Goal: Task Accomplishment & Management: Complete application form

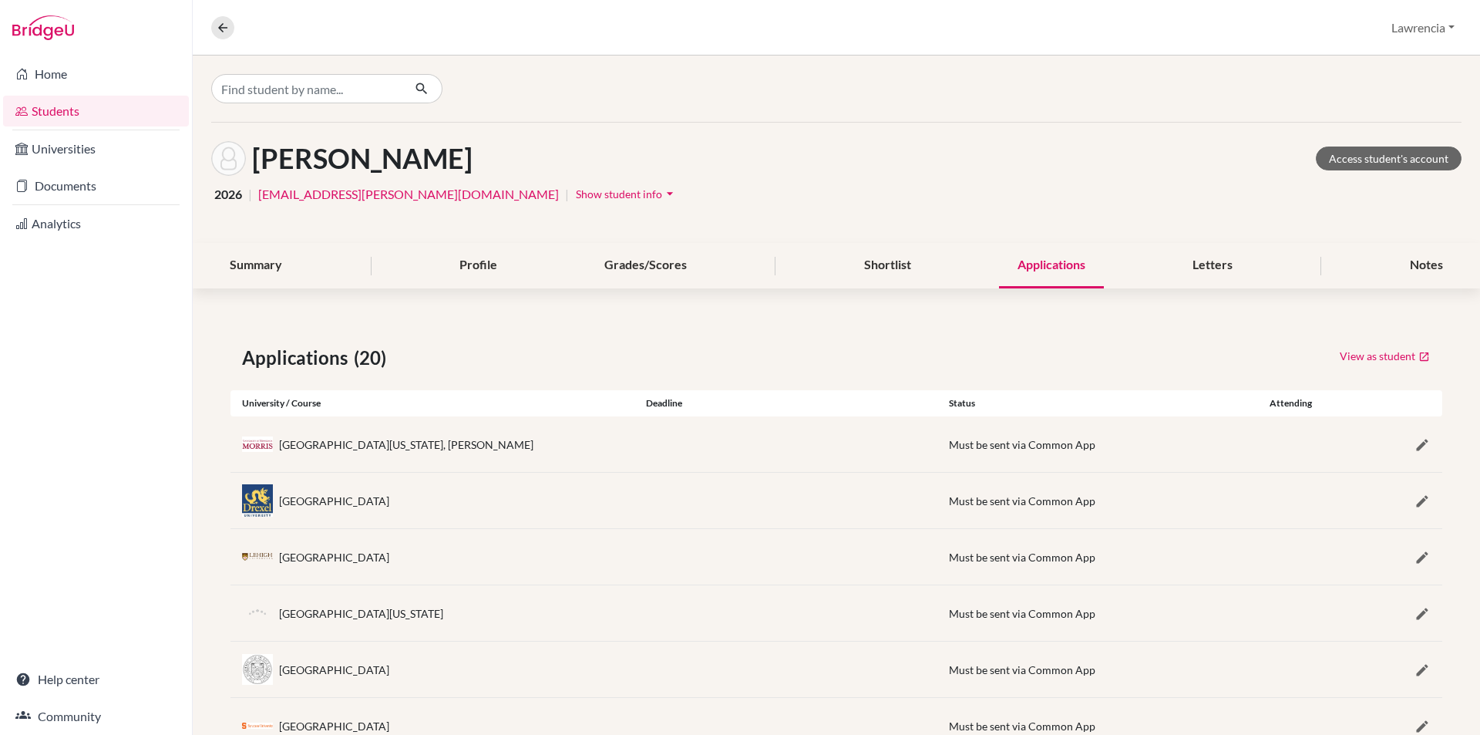
scroll to position [771, 0]
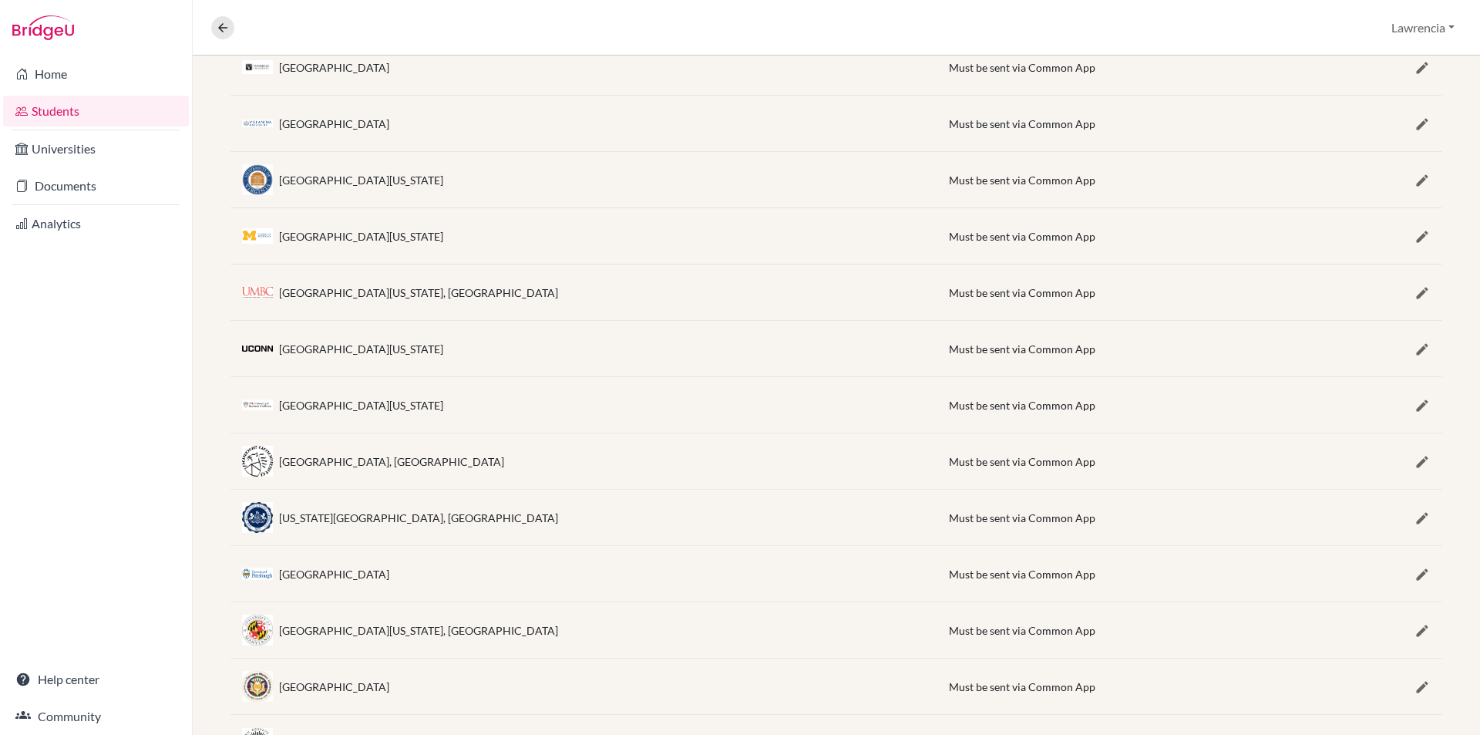
click at [94, 114] on link "Students" at bounding box center [96, 111] width 186 height 31
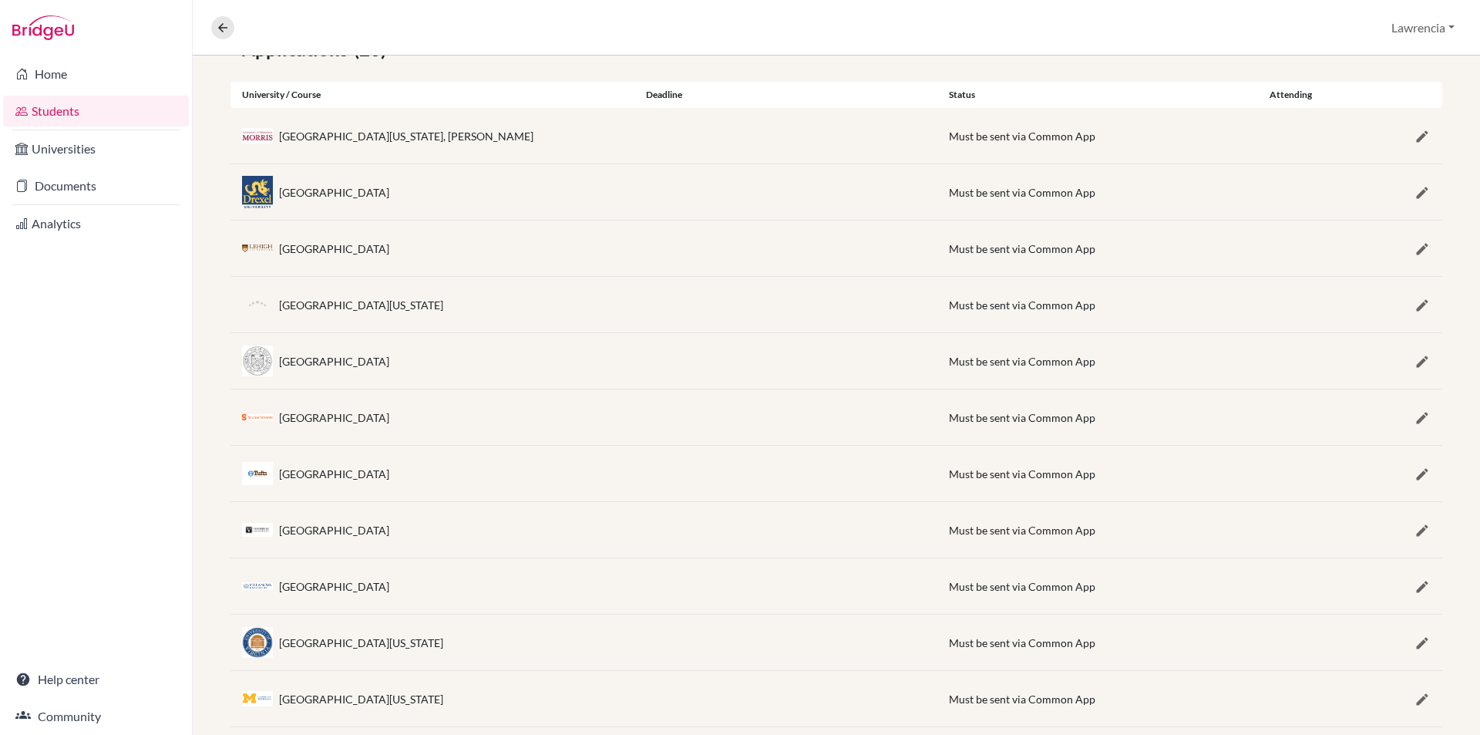
scroll to position [60, 0]
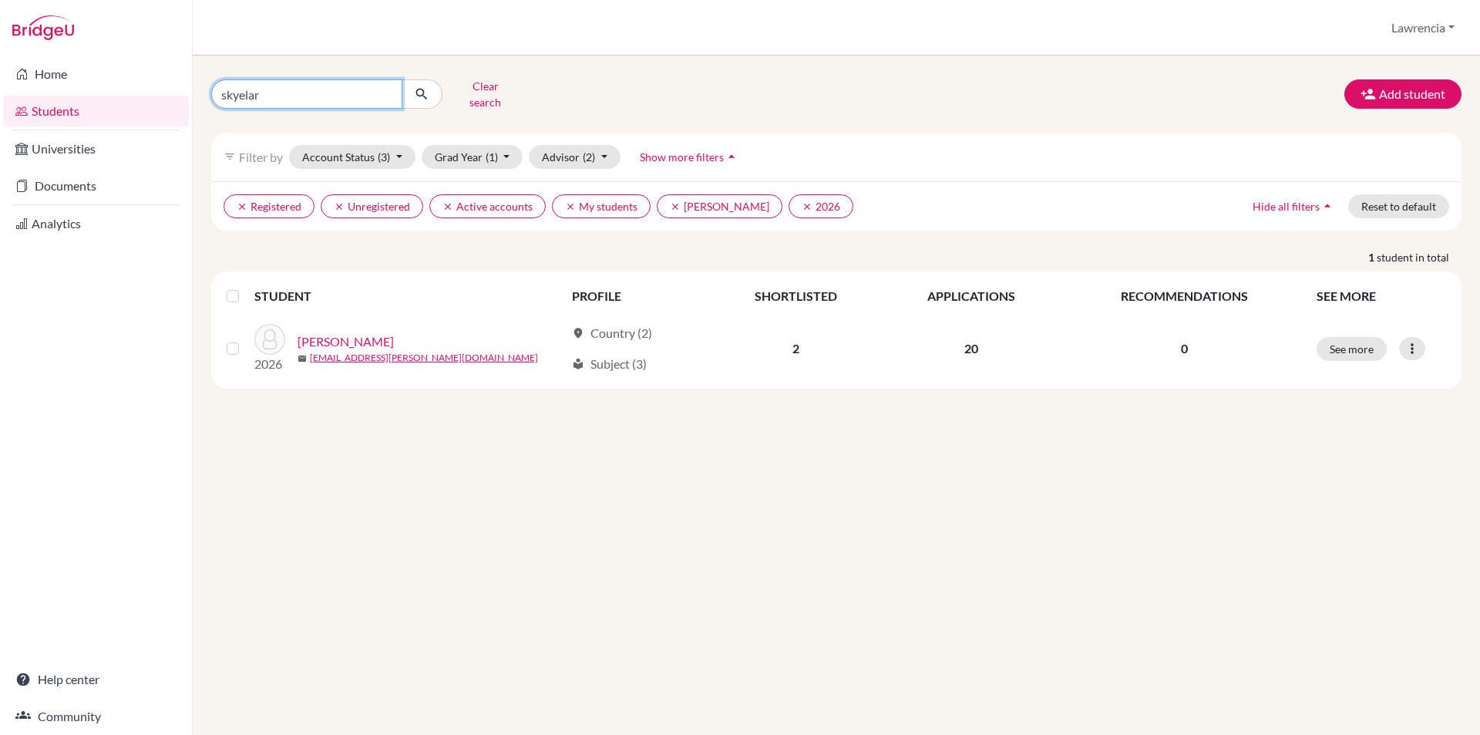
click at [299, 88] on input "skyelar" at bounding box center [306, 93] width 191 height 29
type input "s"
type input "KENNY"
click button "submit" at bounding box center [422, 93] width 41 height 29
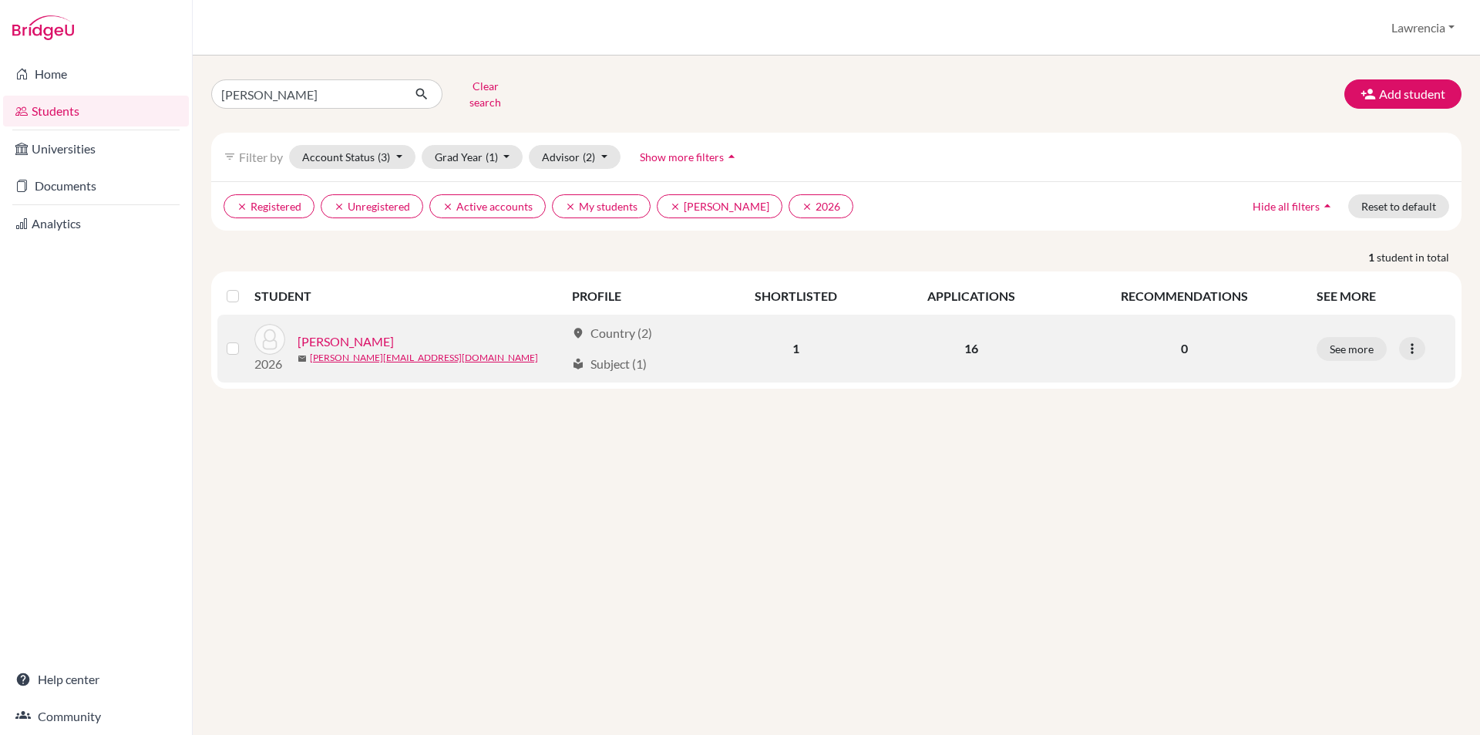
click at [330, 332] on link "ADAE MENSAH, KENNY" at bounding box center [346, 341] width 96 height 19
click at [394, 332] on link "ADAE MENSAH, KENNY" at bounding box center [346, 341] width 96 height 19
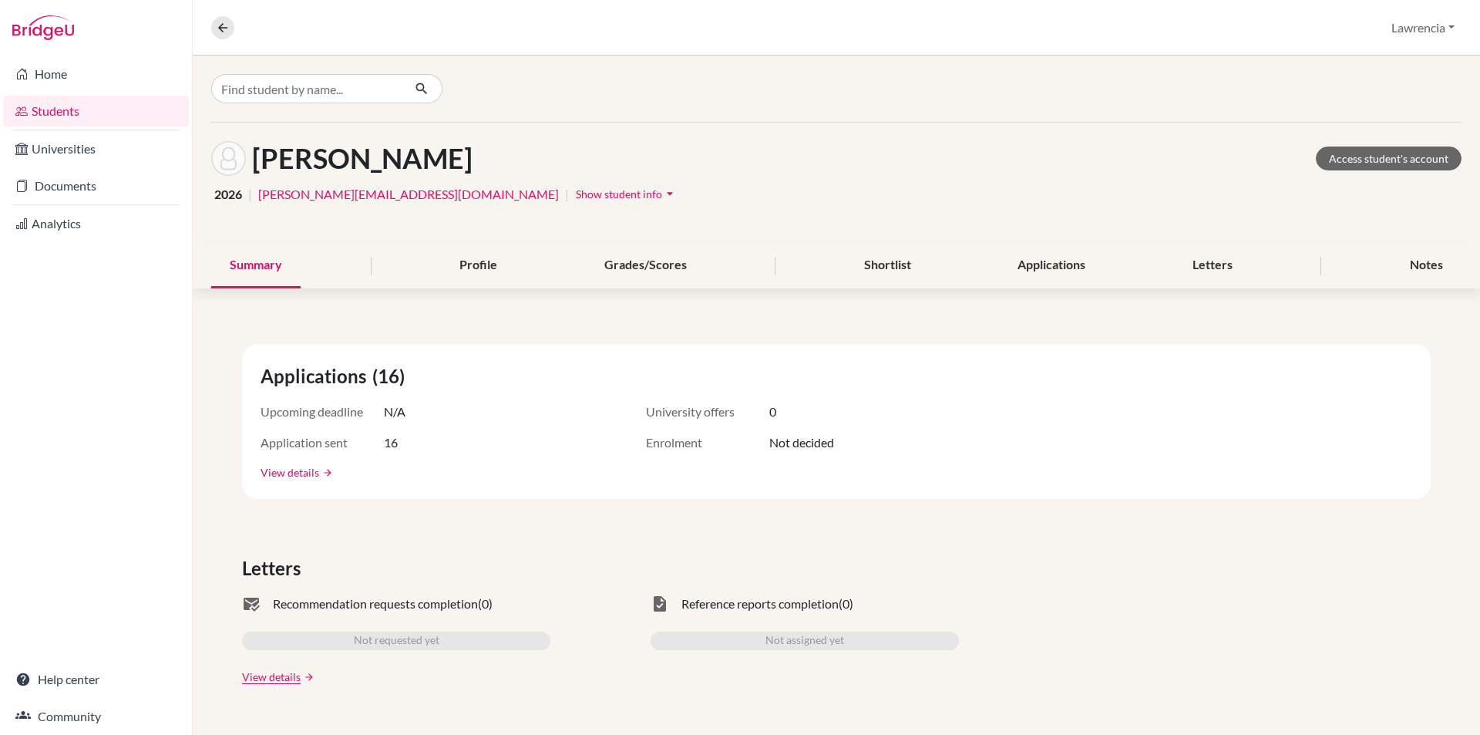
click at [292, 473] on link "View details" at bounding box center [290, 472] width 59 height 16
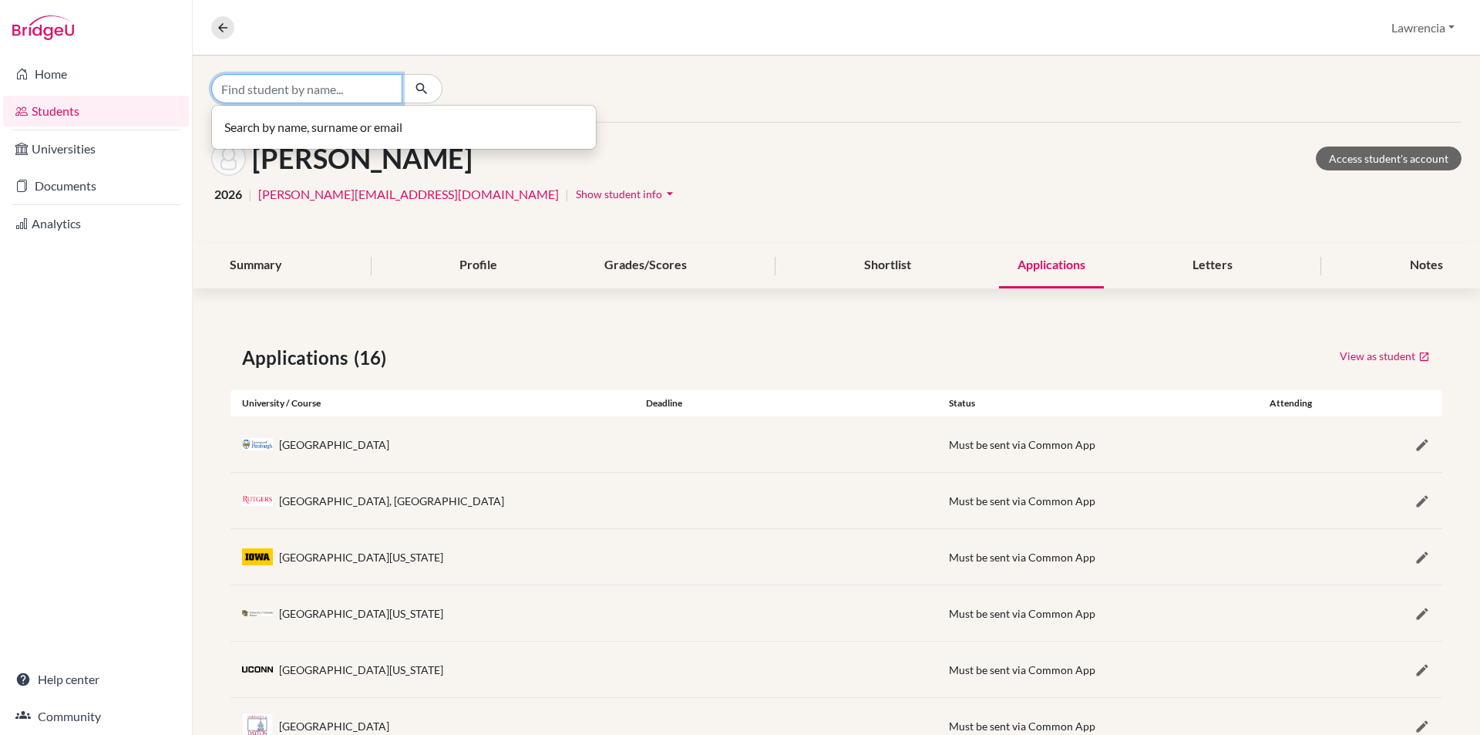
click at [298, 89] on input "Find student by name..." at bounding box center [306, 88] width 191 height 29
type input "DOVENE"
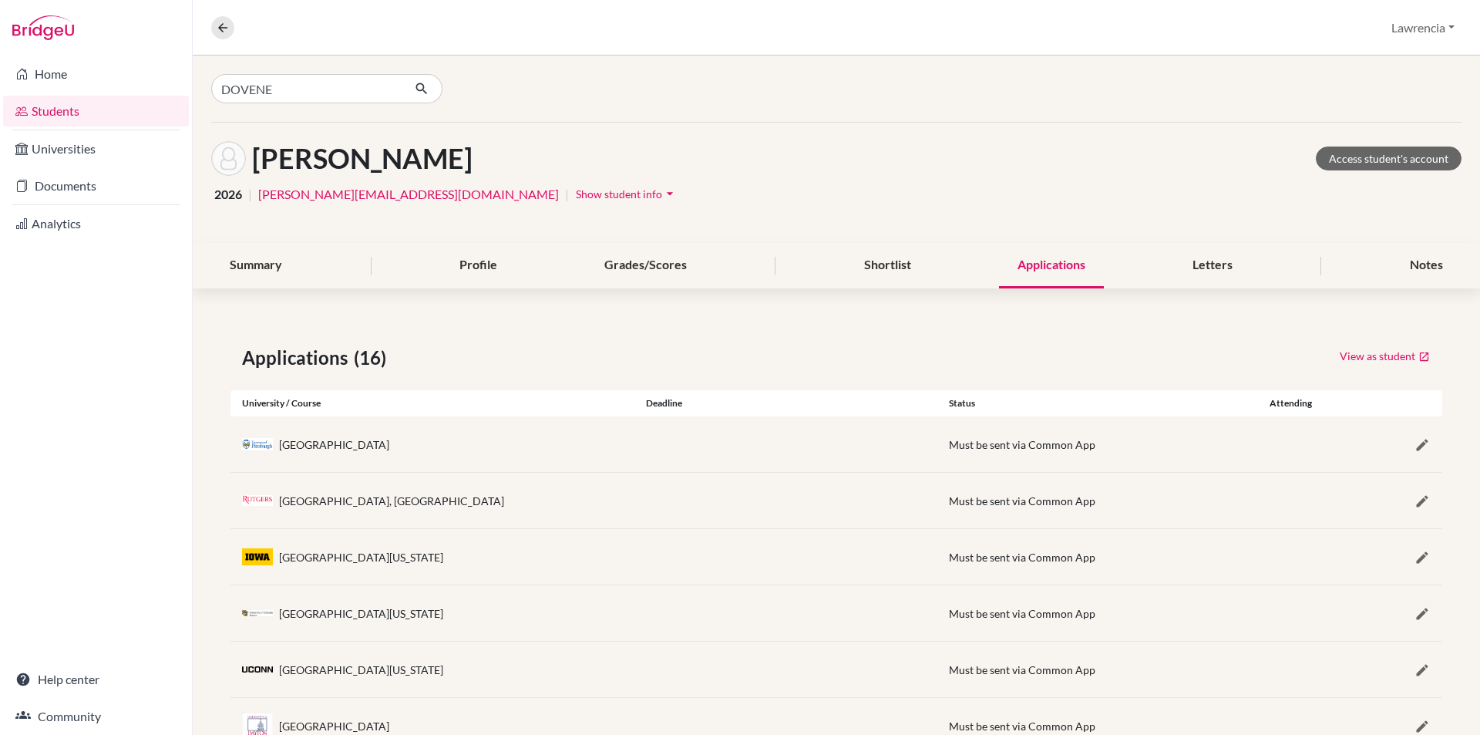
click at [76, 113] on link "Students" at bounding box center [96, 111] width 186 height 31
click at [722, 79] on div "DOVENE" at bounding box center [837, 89] width 1288 height 66
click at [762, 32] on div "Overview Student details Lawrencia Profile School Settings Log out" at bounding box center [837, 28] width 1288 height 56
click at [215, 36] on button at bounding box center [222, 27] width 23 height 23
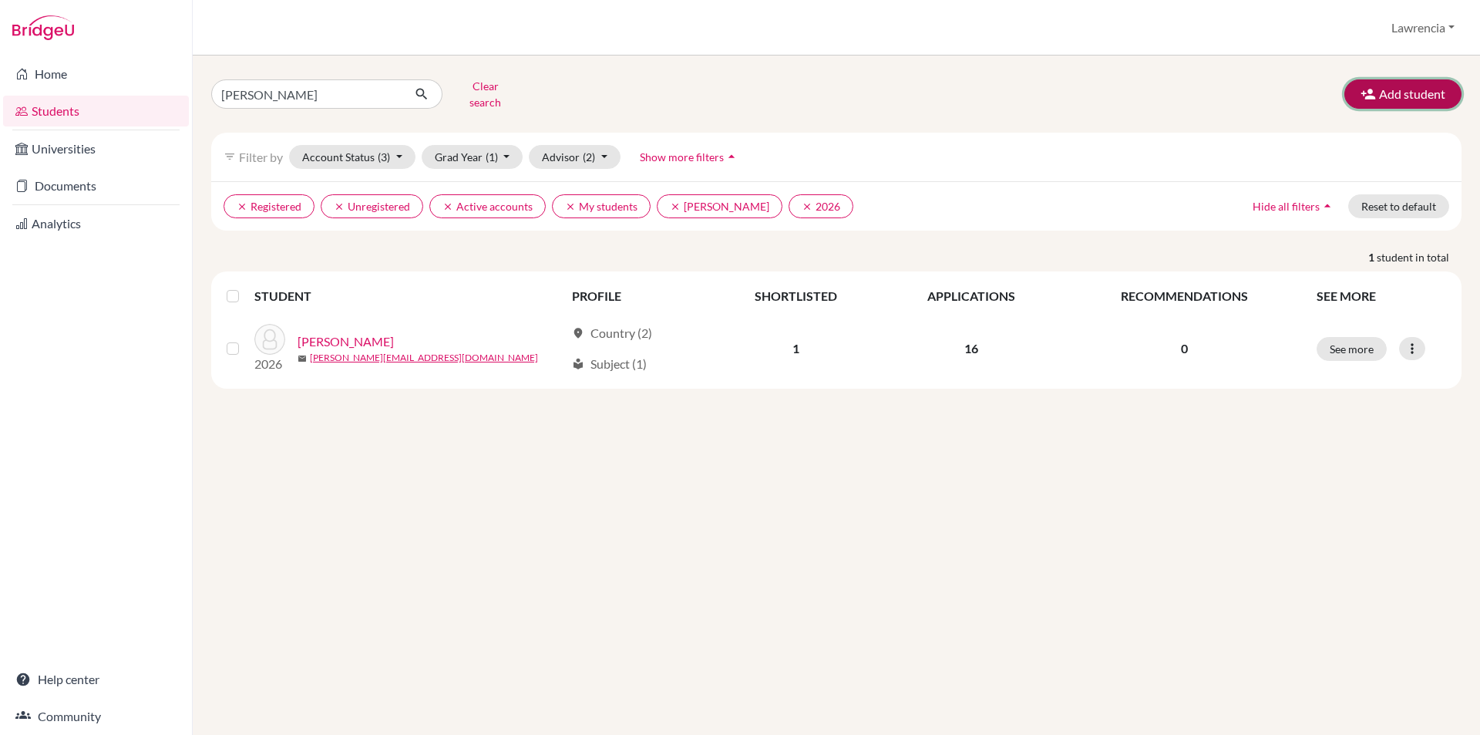
click at [1417, 93] on button "Add student" at bounding box center [1403, 93] width 117 height 29
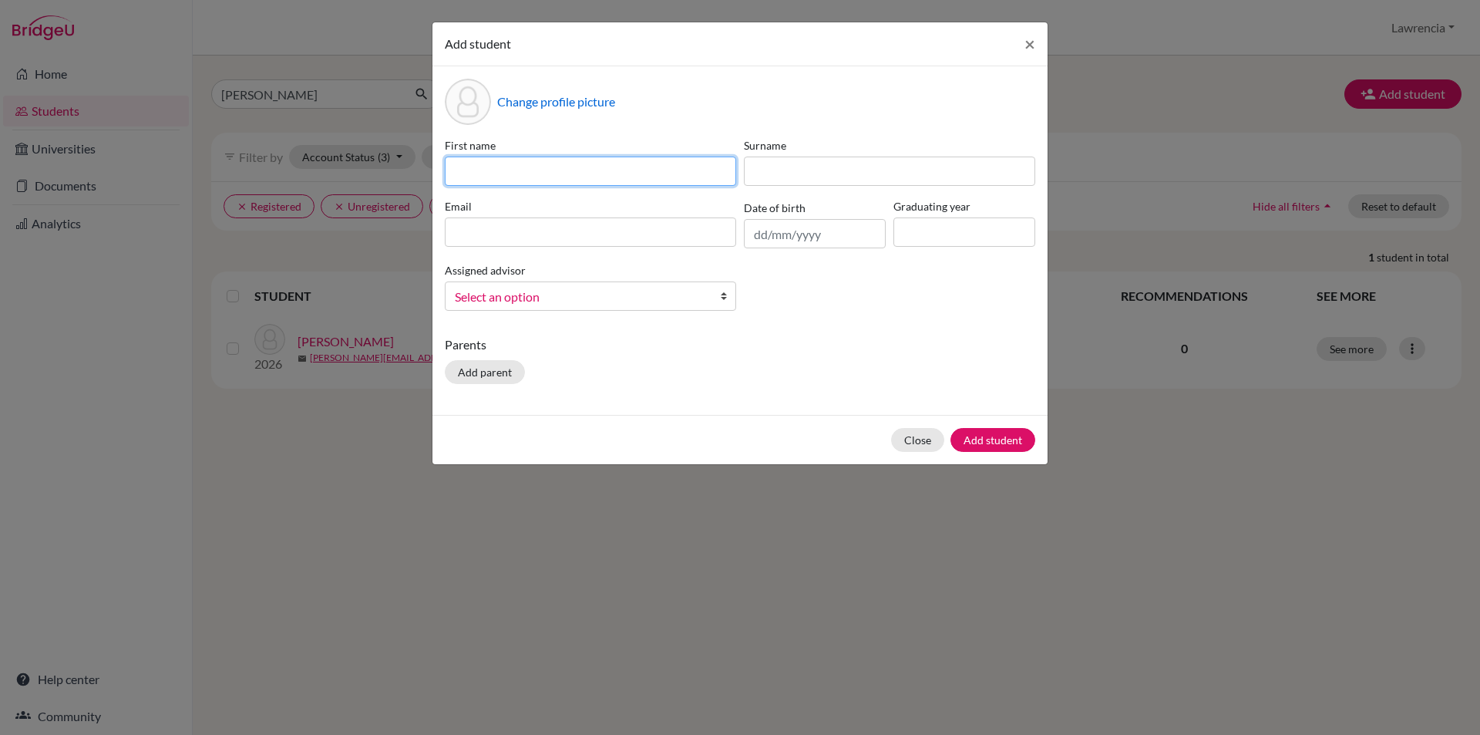
click at [659, 169] on input at bounding box center [590, 171] width 291 height 29
type input "[PERSON_NAME]"
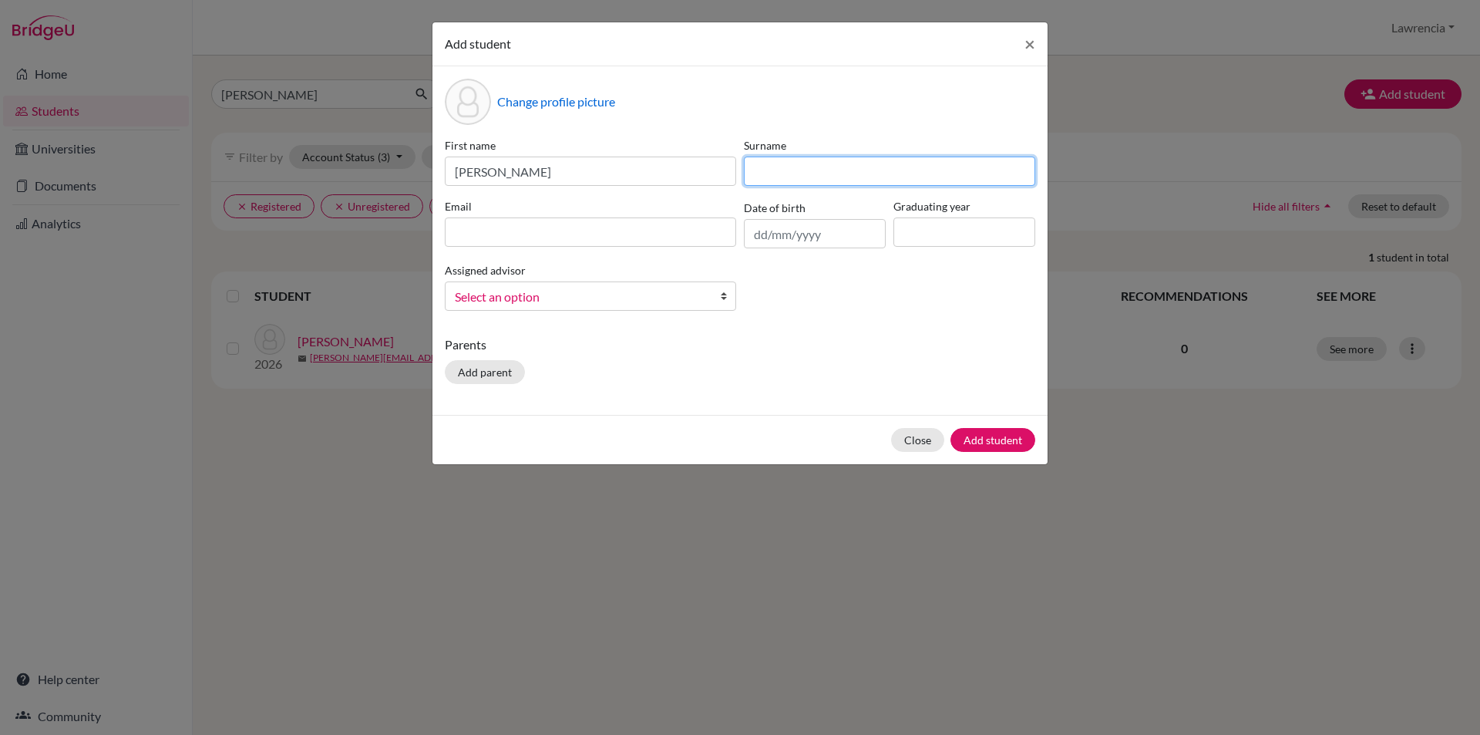
click at [848, 175] on input at bounding box center [889, 171] width 291 height 29
type input "ANKU"
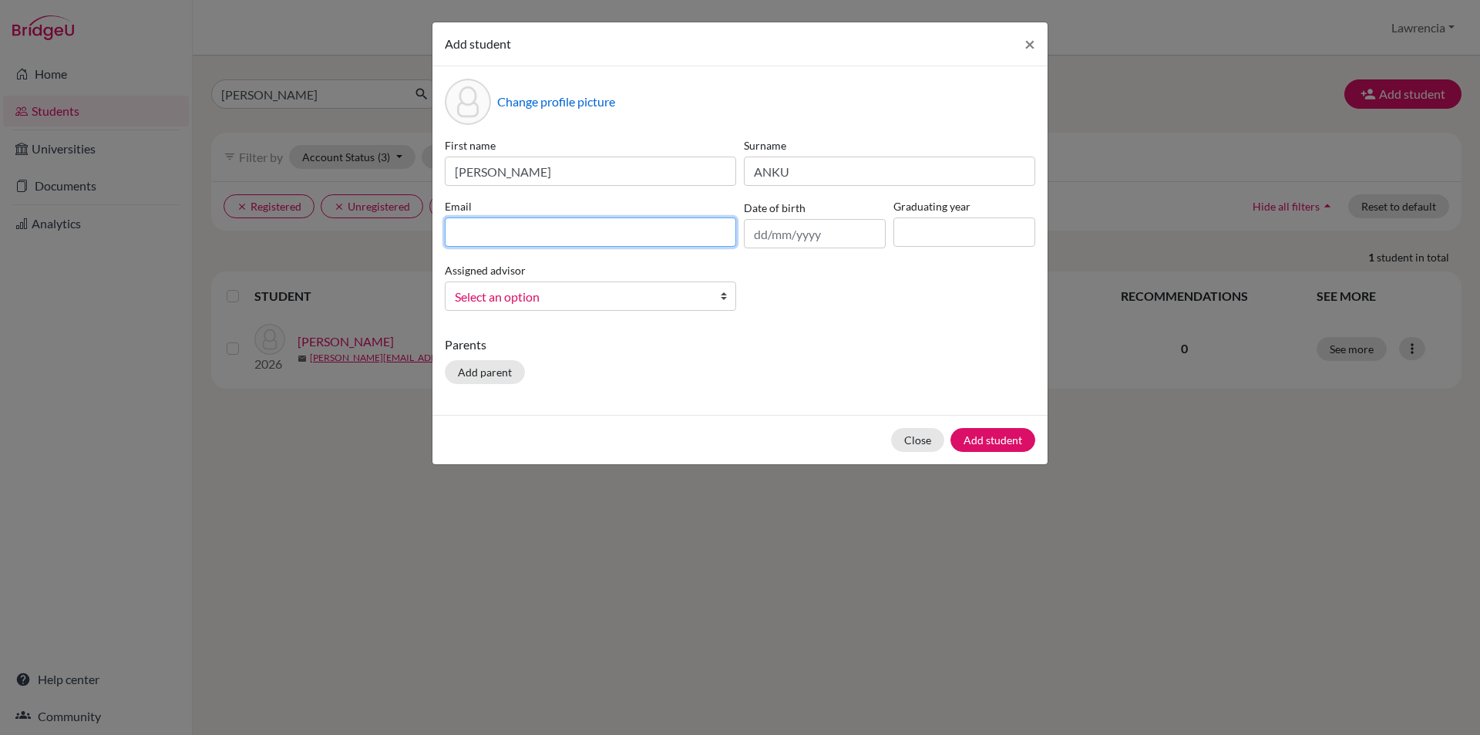
click at [632, 233] on input at bounding box center [590, 231] width 291 height 29
type input "[EMAIL_ADDRESS][DOMAIN_NAME]"
click at [767, 231] on input "text" at bounding box center [815, 233] width 142 height 29
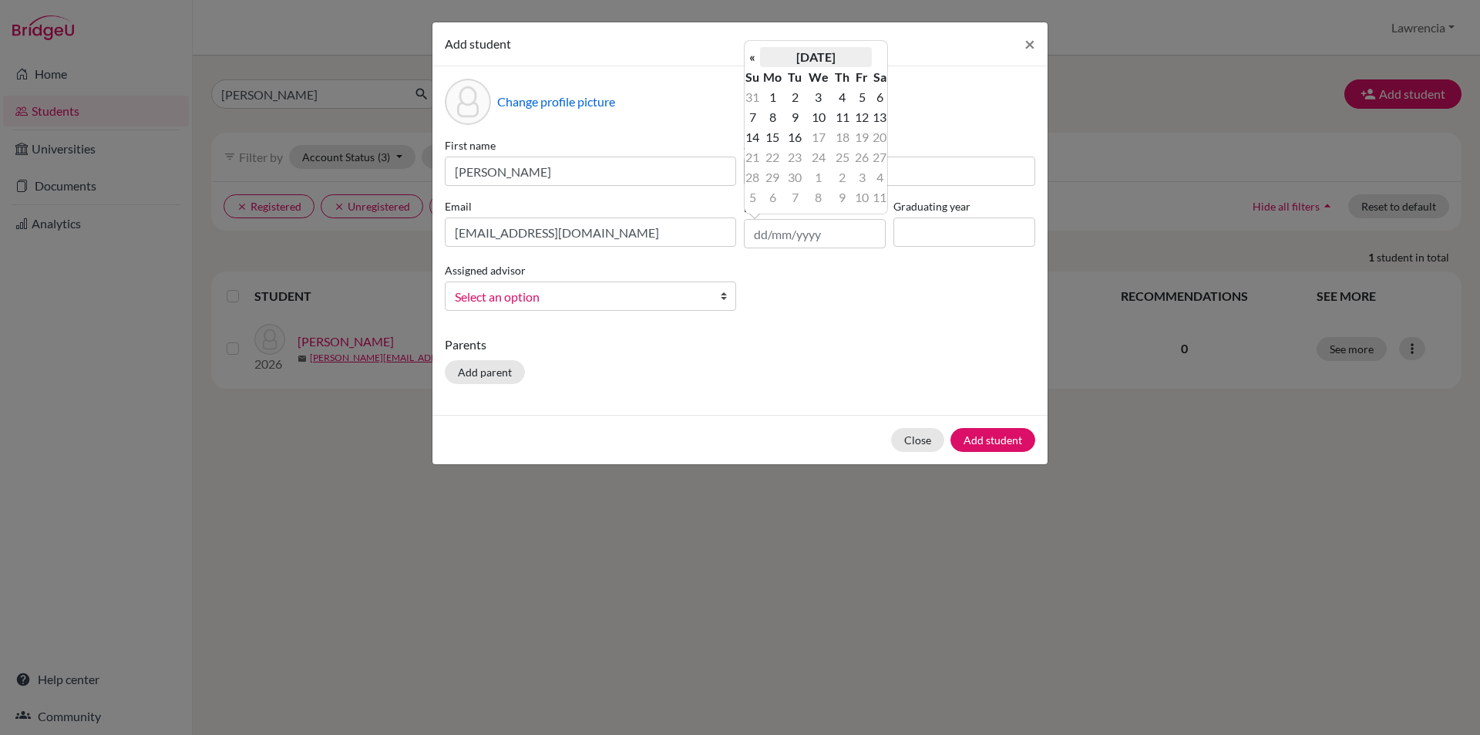
click at [797, 56] on th "[DATE]" at bounding box center [816, 57] width 112 height 20
click at [753, 65] on th "«" at bounding box center [752, 62] width 15 height 20
click at [751, 62] on th "«" at bounding box center [752, 62] width 15 height 20
click at [749, 60] on th "«" at bounding box center [752, 62] width 15 height 20
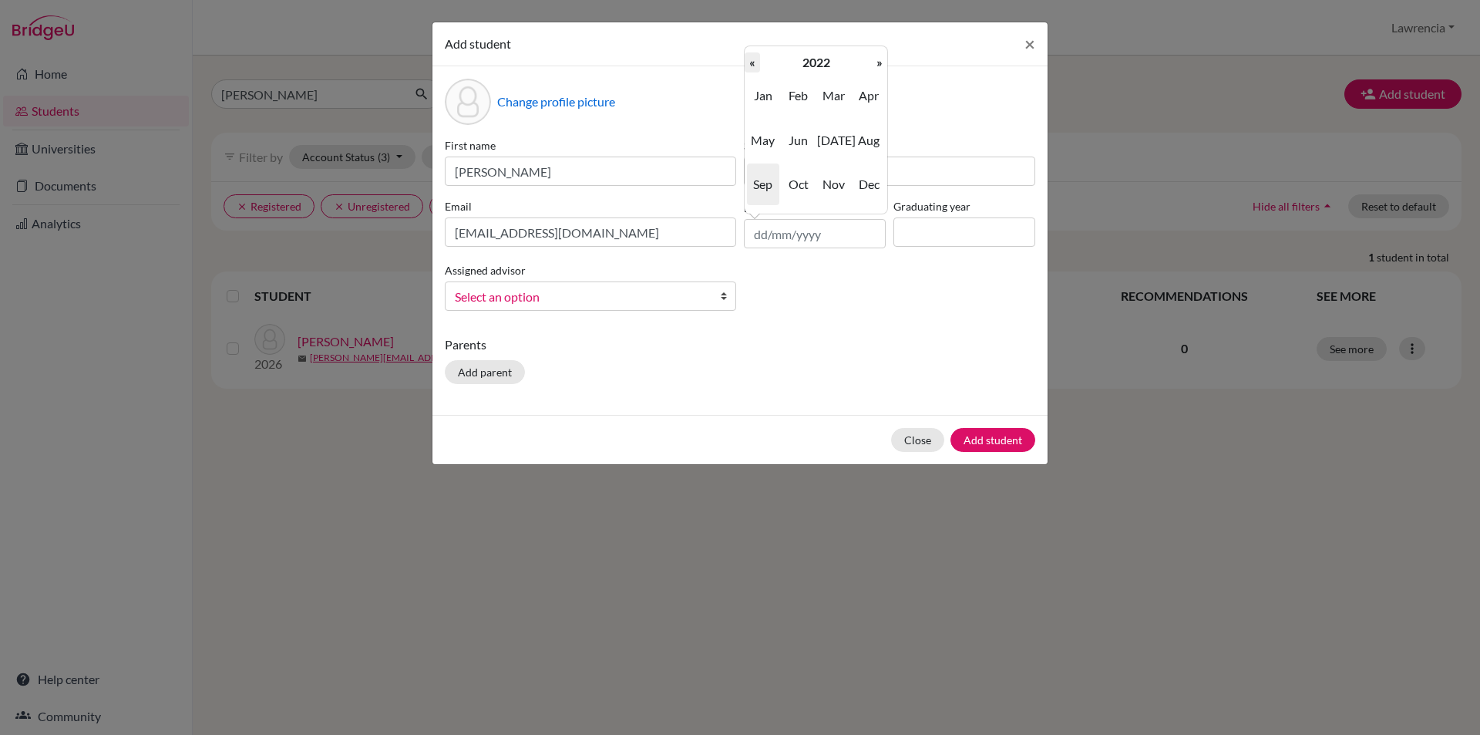
click at [749, 60] on th "«" at bounding box center [752, 62] width 15 height 20
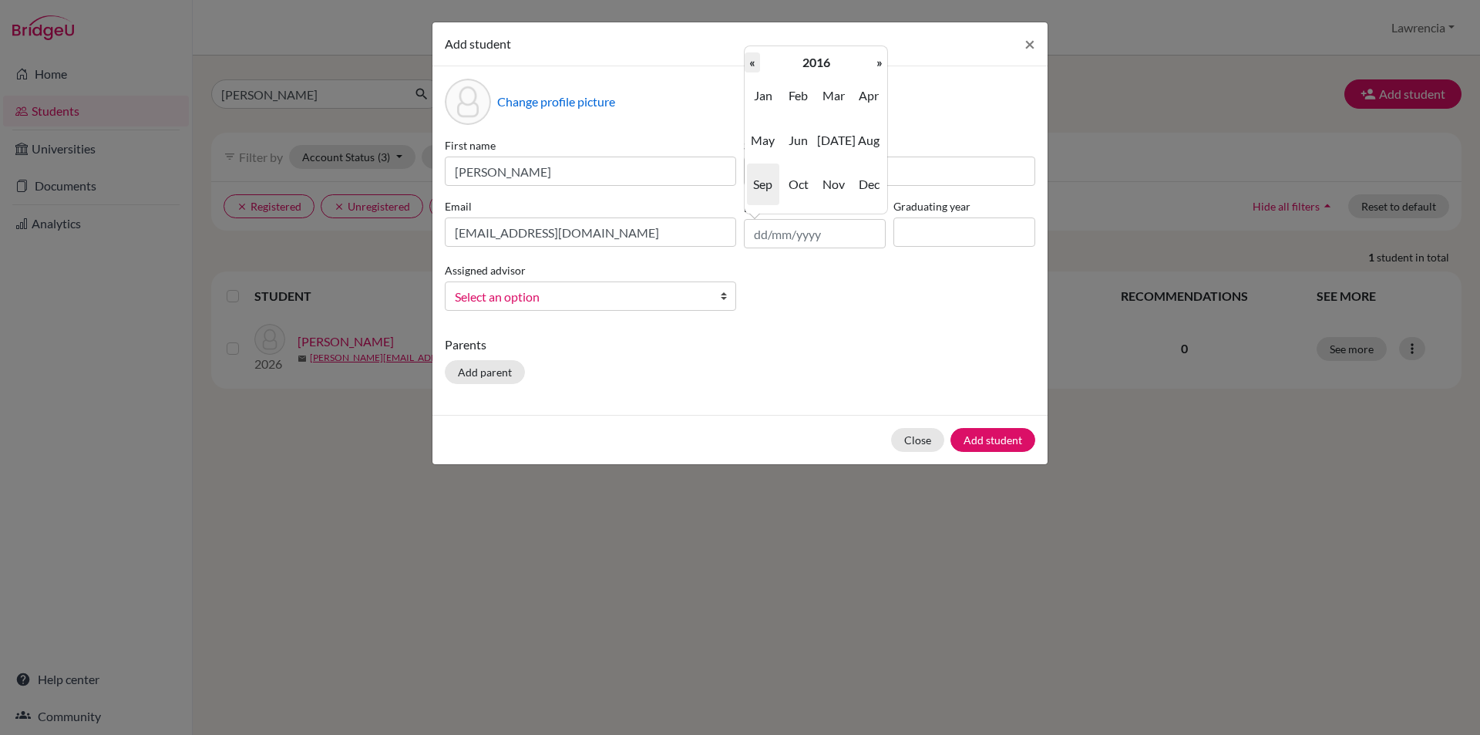
click at [749, 60] on th "«" at bounding box center [752, 62] width 15 height 20
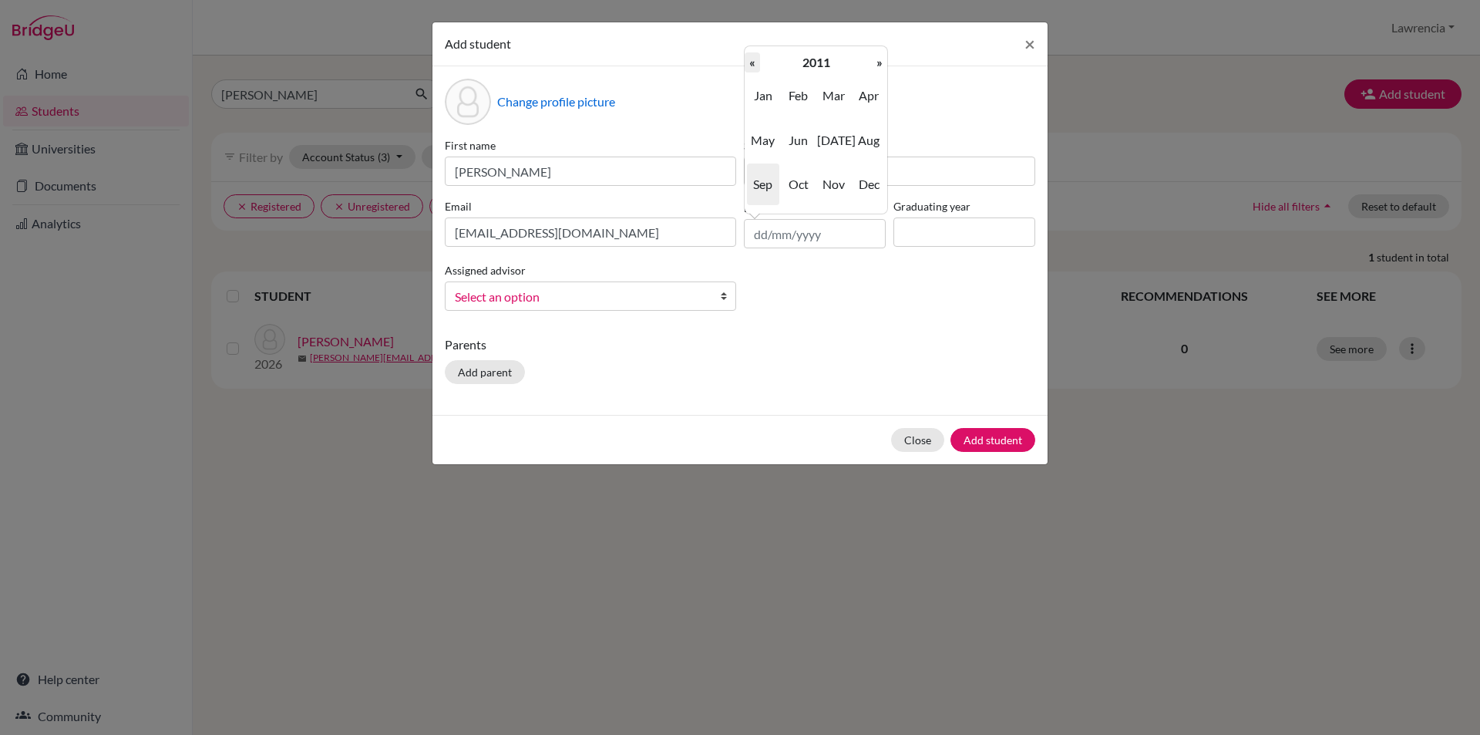
click at [749, 60] on th "«" at bounding box center [752, 62] width 15 height 20
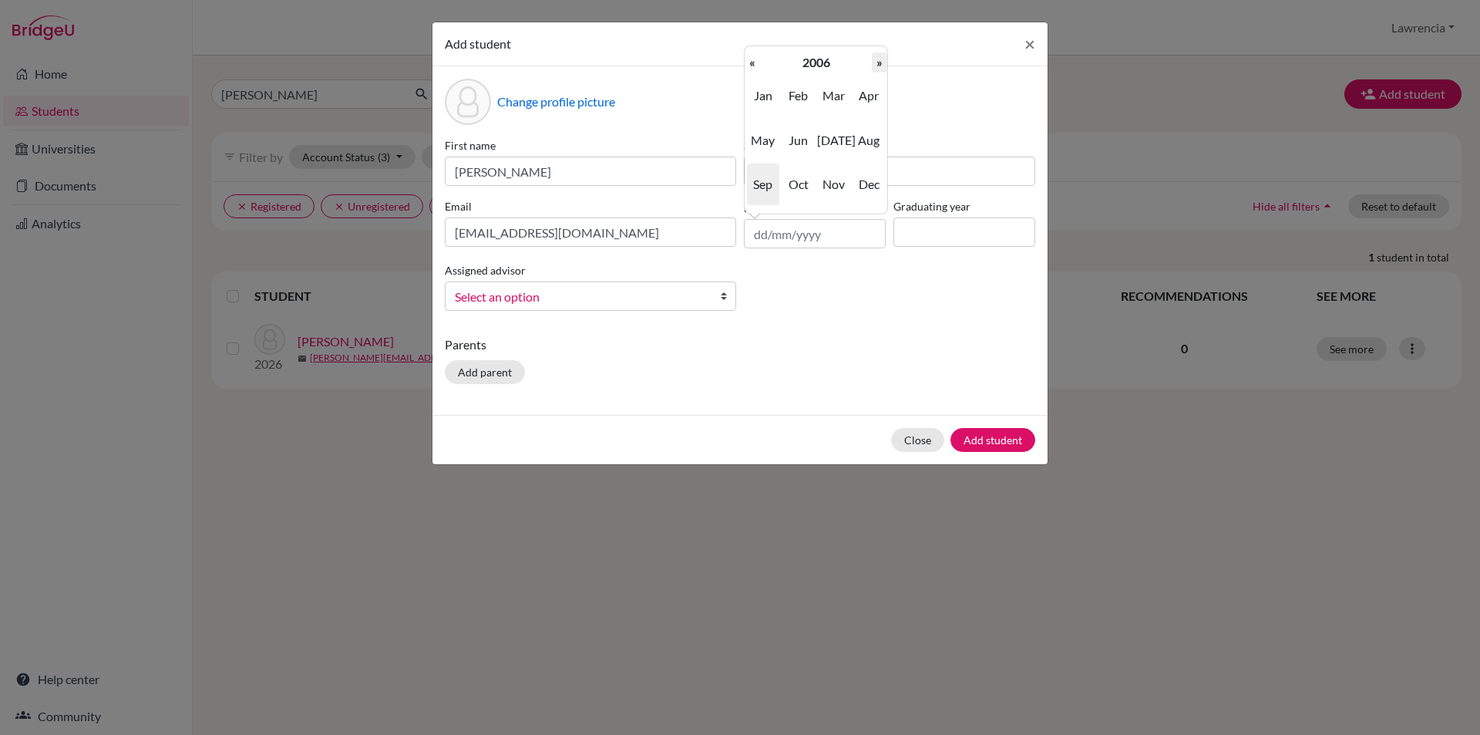
click at [878, 64] on th "»" at bounding box center [879, 62] width 15 height 20
click at [832, 179] on span "Nov" at bounding box center [833, 184] width 32 height 42
click at [884, 156] on td "24" at bounding box center [879, 157] width 15 height 20
type input "[DATE]"
click at [927, 229] on input at bounding box center [965, 231] width 142 height 29
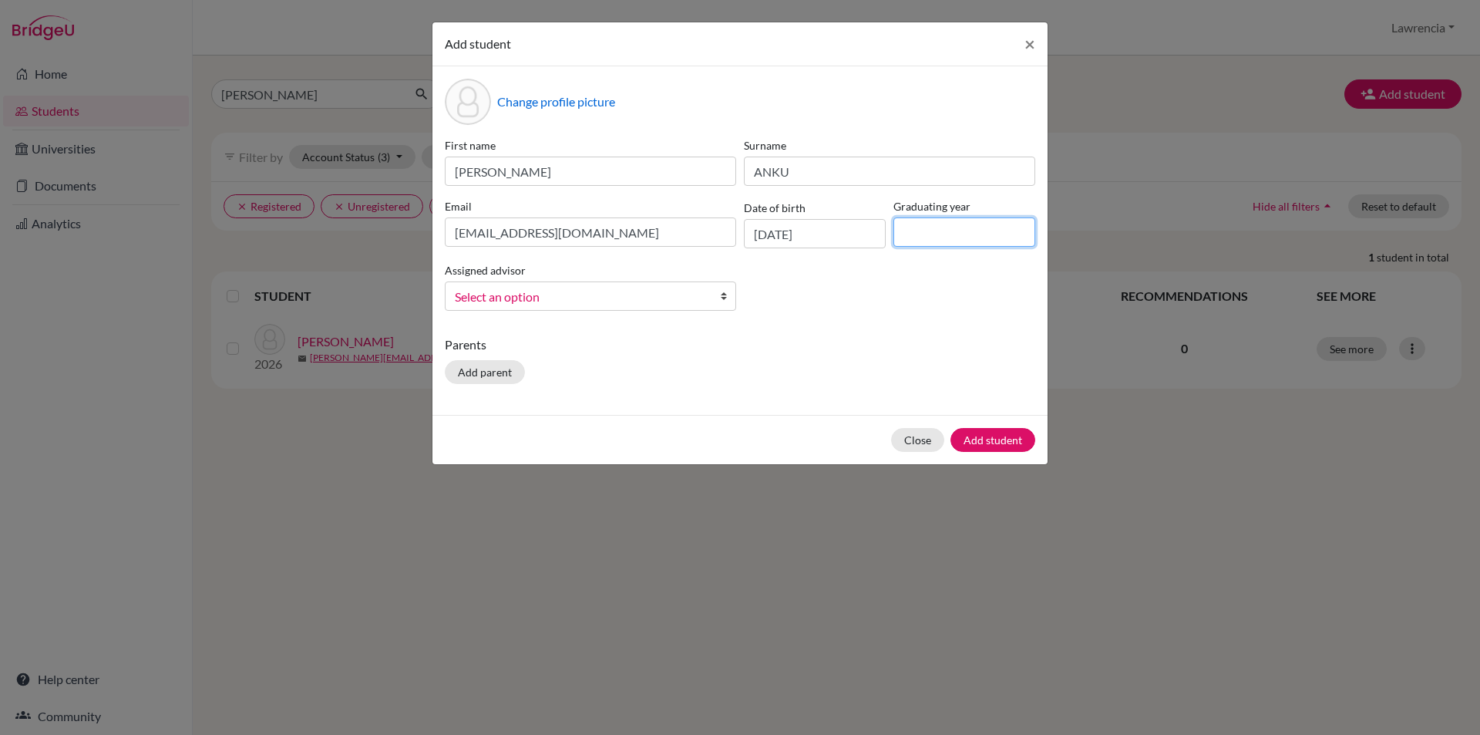
type input "2026"
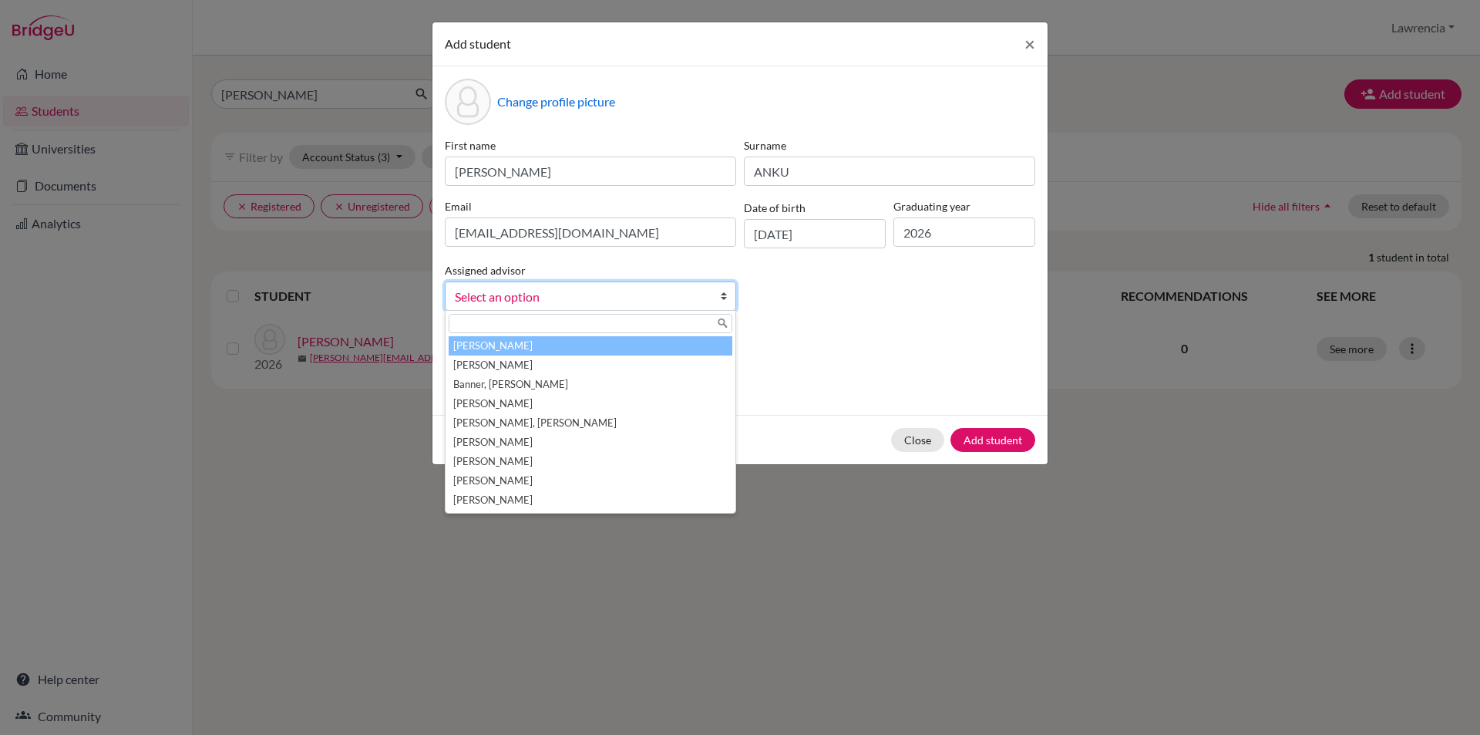
click at [713, 296] on link "Select an option" at bounding box center [590, 295] width 291 height 29
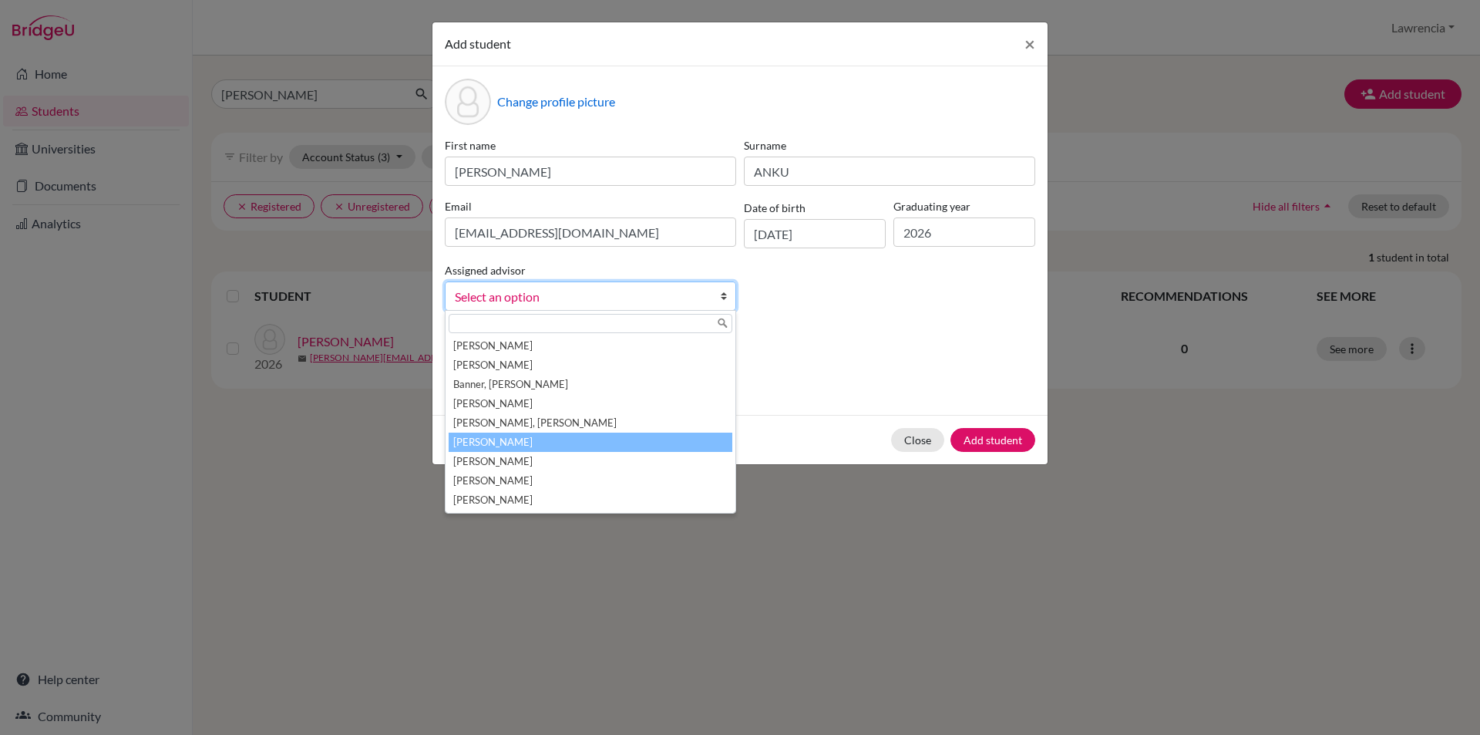
click at [668, 439] on li "[PERSON_NAME]" at bounding box center [591, 442] width 284 height 19
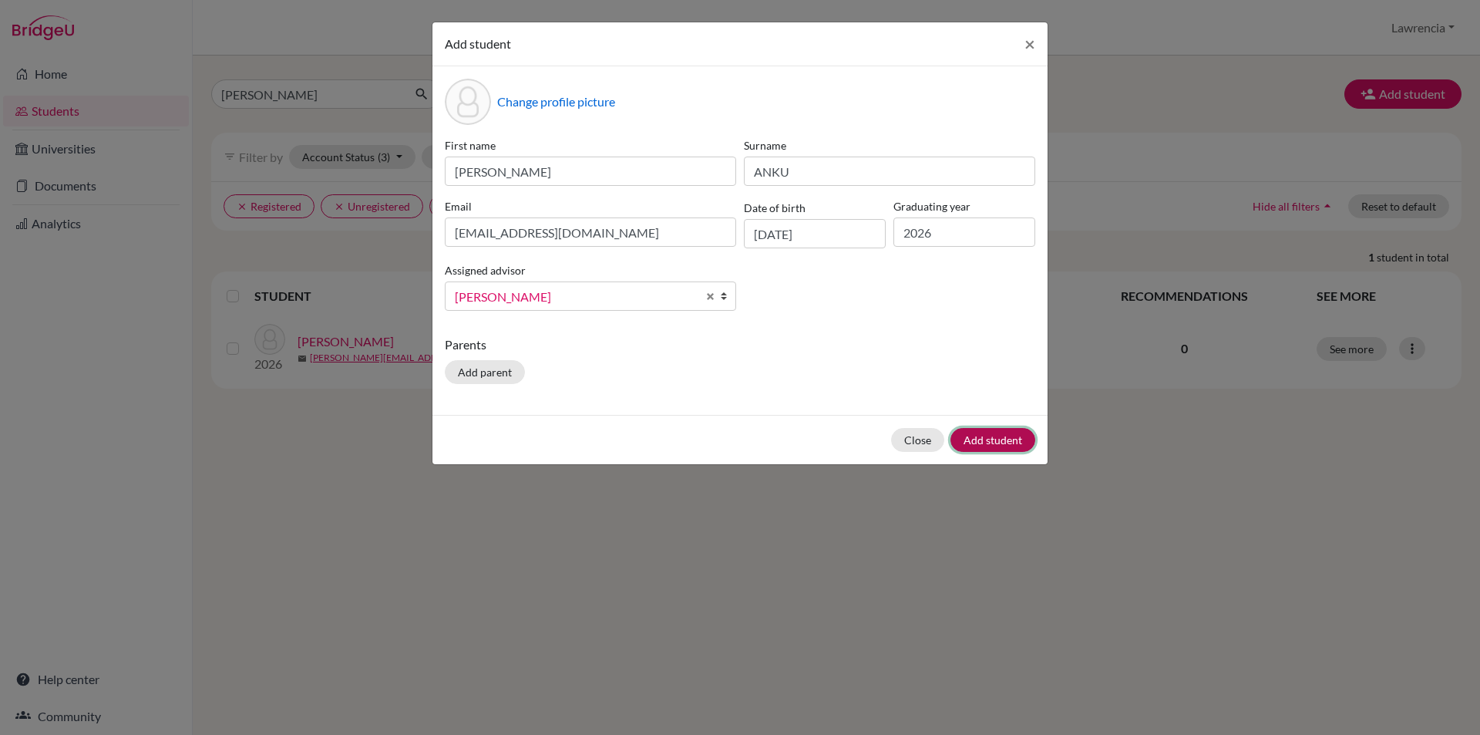
click at [1019, 434] on button "Add student" at bounding box center [993, 440] width 85 height 24
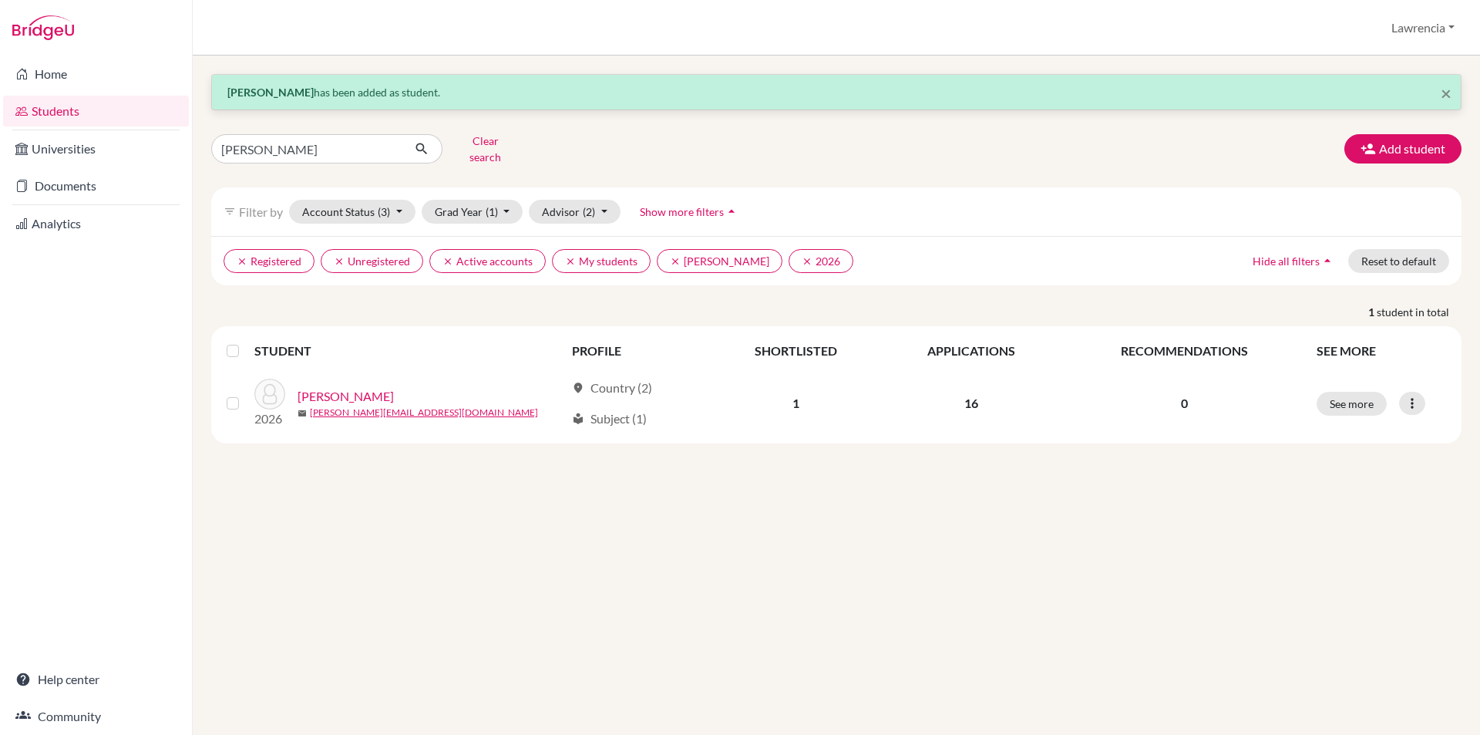
click at [89, 117] on link "Students" at bounding box center [96, 111] width 186 height 31
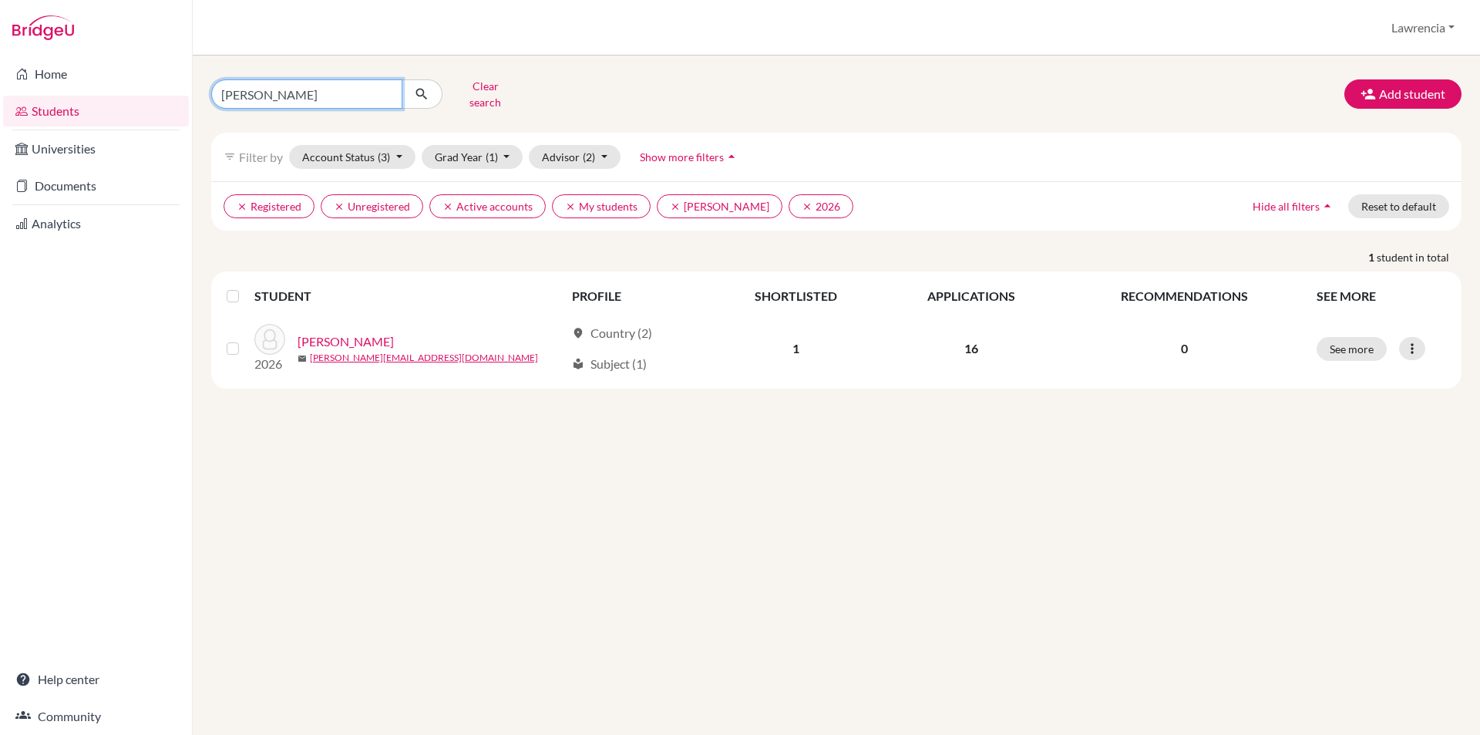
click at [349, 93] on input "KENNY" at bounding box center [306, 93] width 191 height 29
type input "K"
type input "aaron"
click button "submit" at bounding box center [422, 93] width 41 height 29
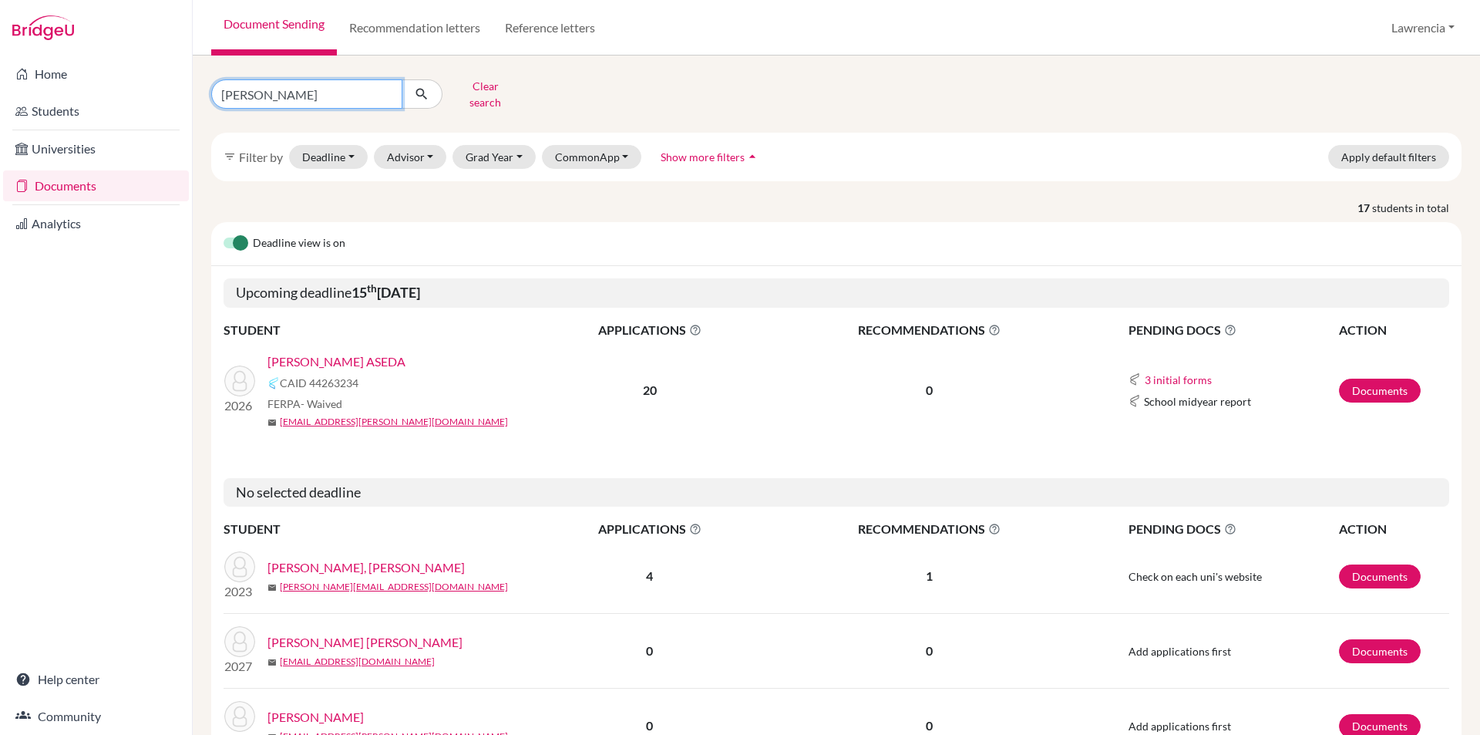
click at [335, 91] on input "kwaku" at bounding box center [306, 93] width 191 height 29
type input "k"
type input "aaron"
click button "submit" at bounding box center [422, 93] width 41 height 29
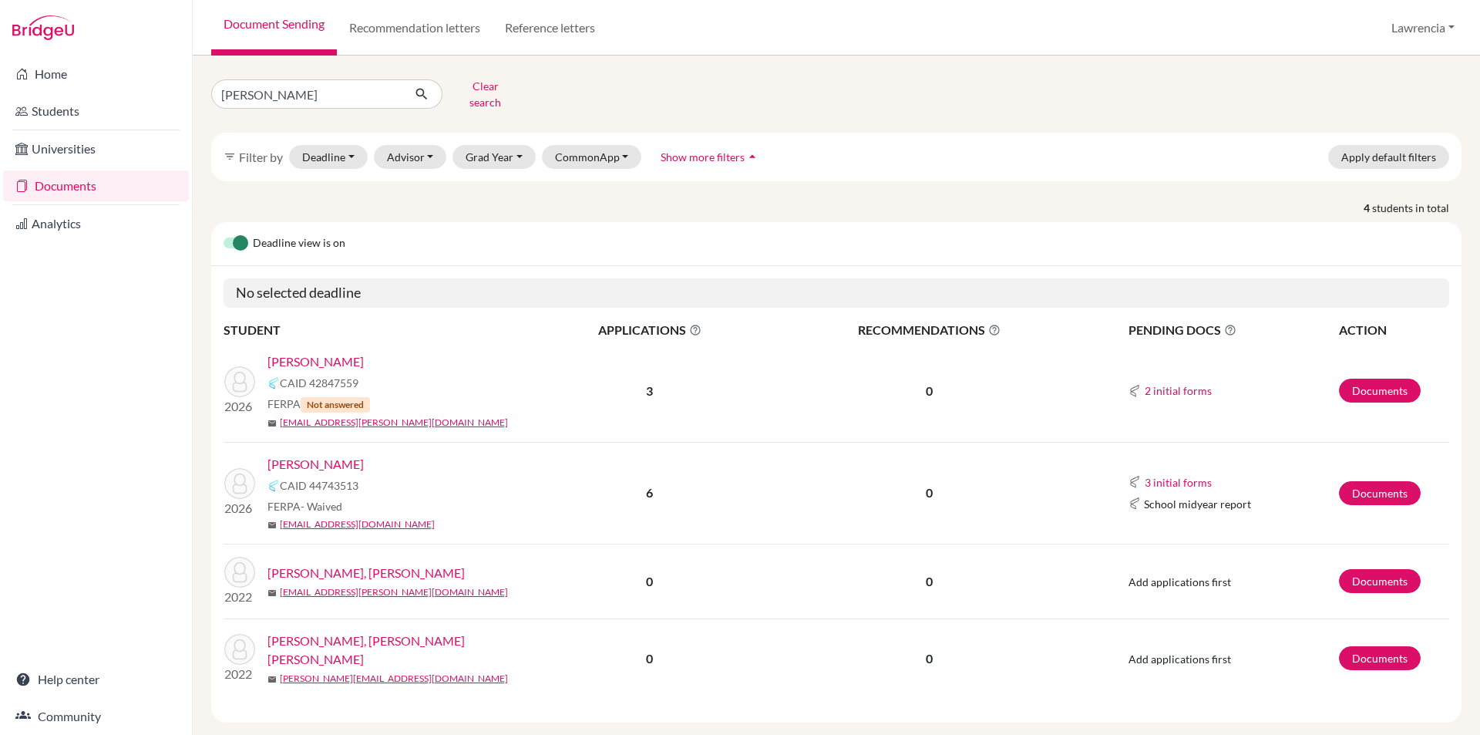
click at [317, 352] on link "Aryee, Aaron" at bounding box center [316, 361] width 96 height 19
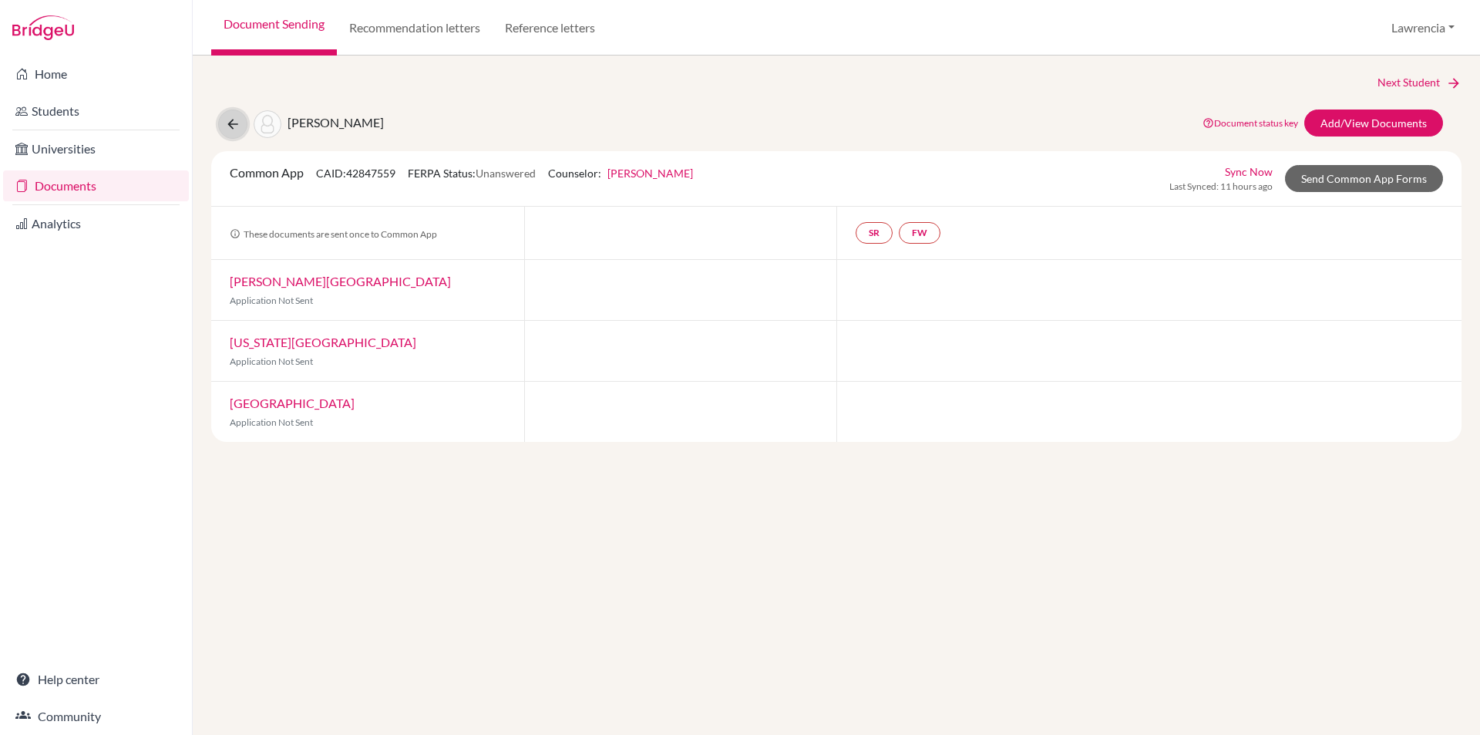
click at [235, 125] on icon at bounding box center [232, 123] width 15 height 15
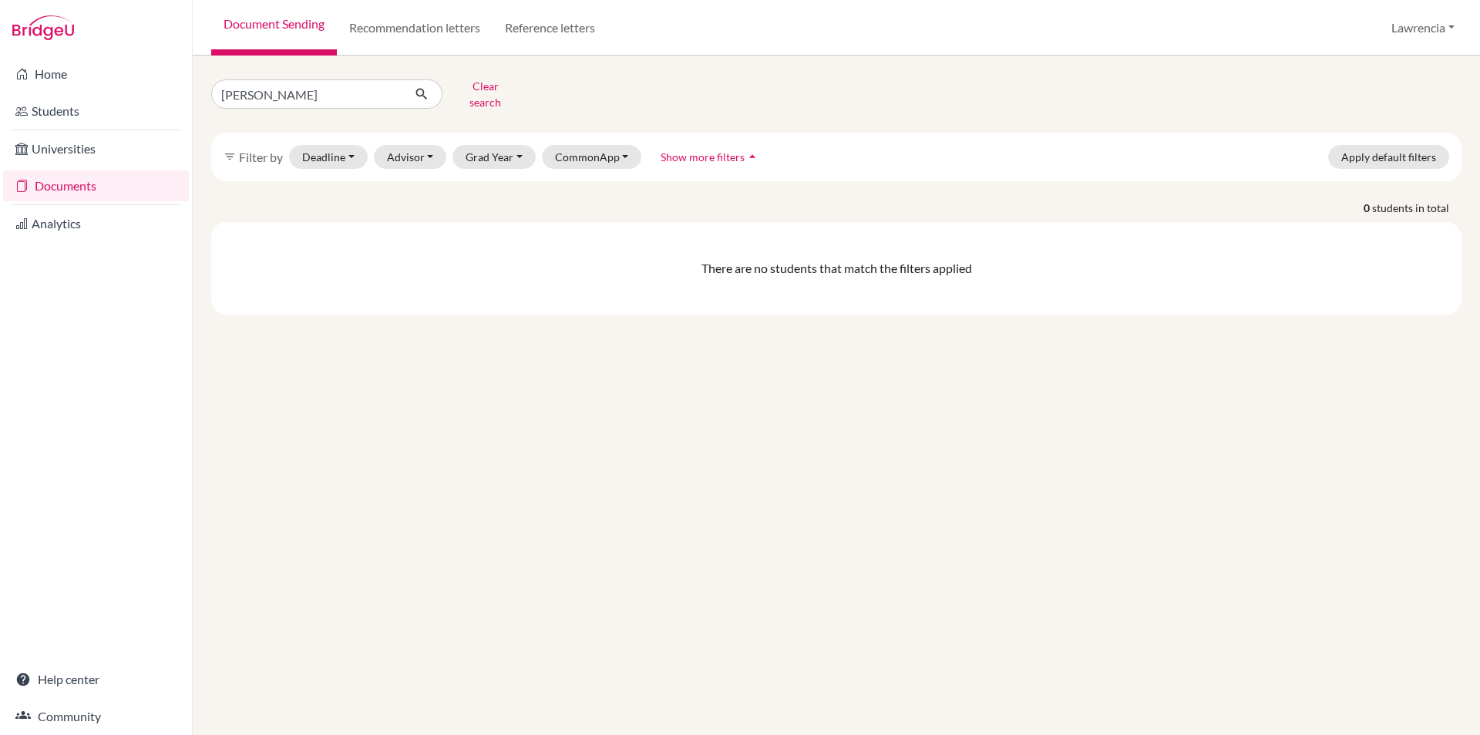
click button "submit" at bounding box center [422, 93] width 41 height 29
